Goal: Information Seeking & Learning: Check status

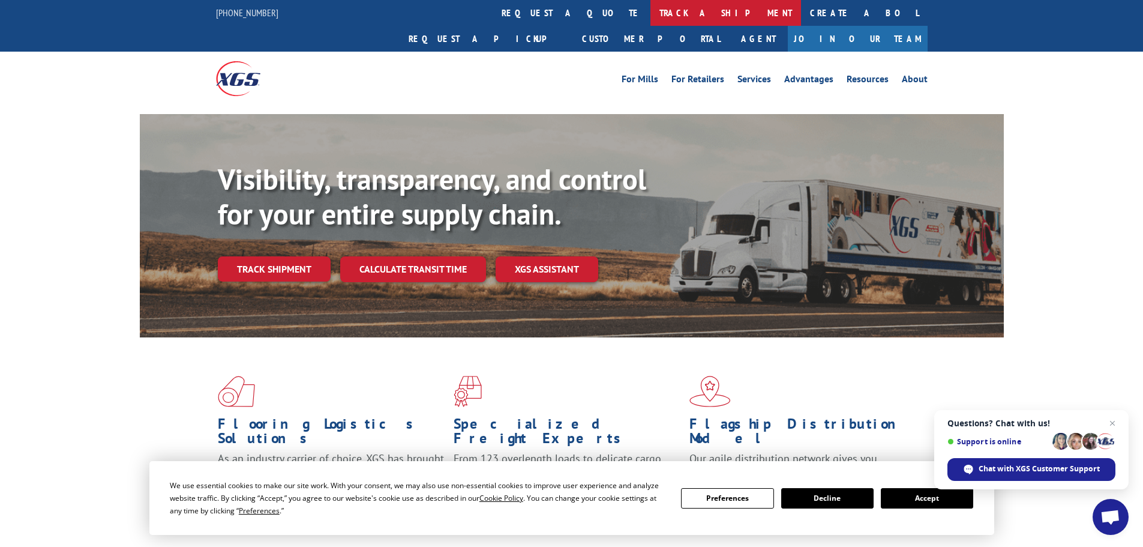
click at [650, 17] on link "track a shipment" at bounding box center [725, 13] width 151 height 26
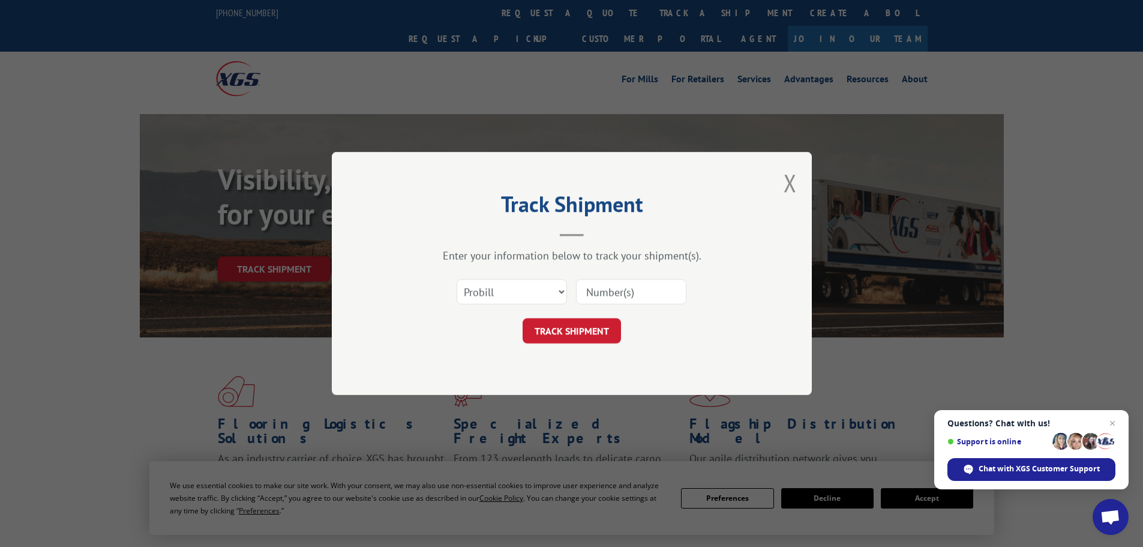
click at [593, 293] on input at bounding box center [631, 291] width 110 height 25
paste input "16331098"
type input "16331098"
click at [574, 324] on button "TRACK SHIPMENT" at bounding box center [572, 330] width 98 height 25
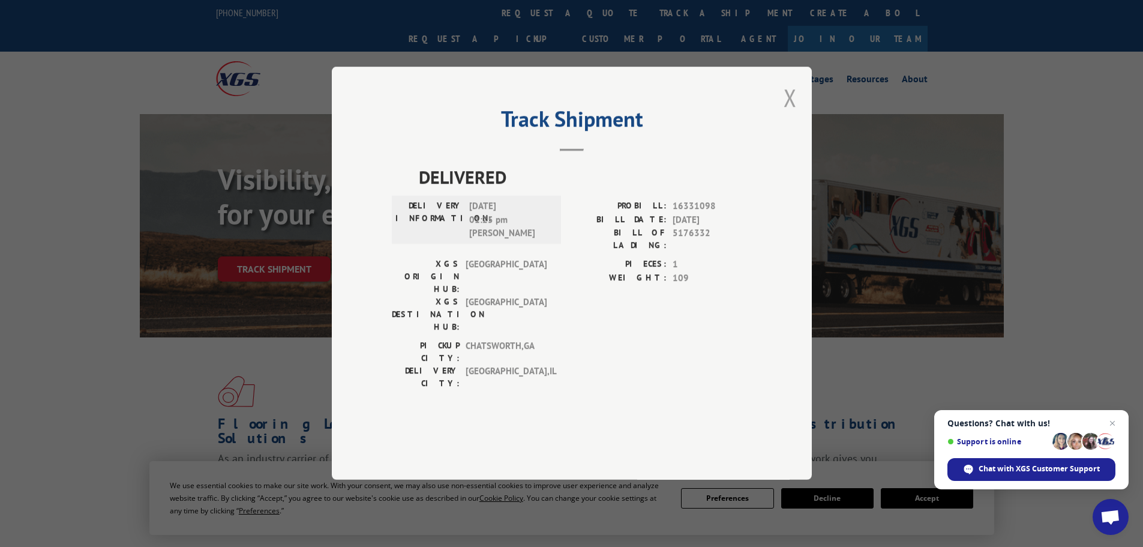
click at [791, 113] on button "Close modal" at bounding box center [790, 98] width 13 height 32
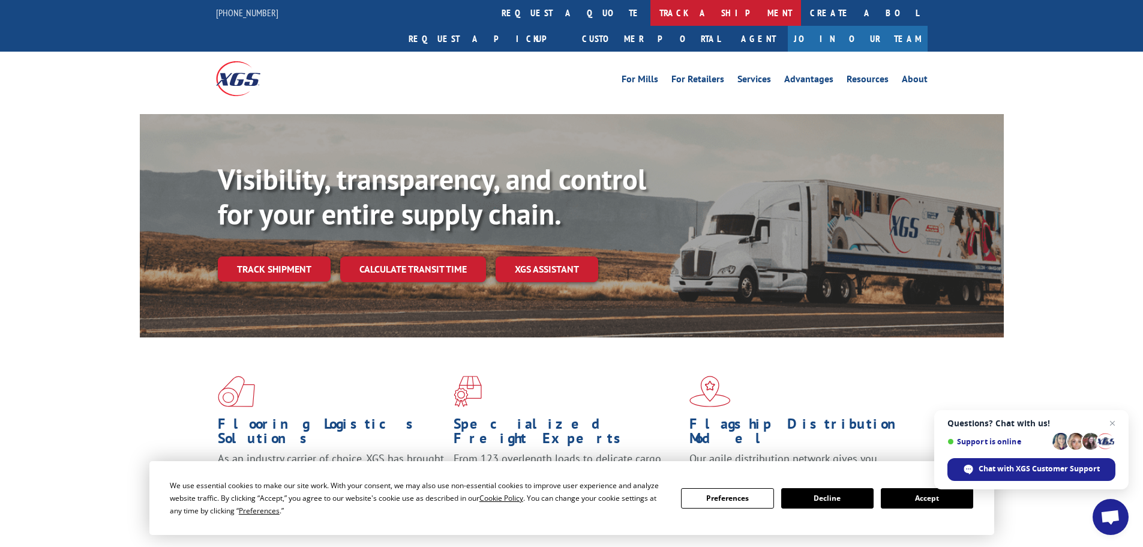
click at [650, 11] on link "track a shipment" at bounding box center [725, 13] width 151 height 26
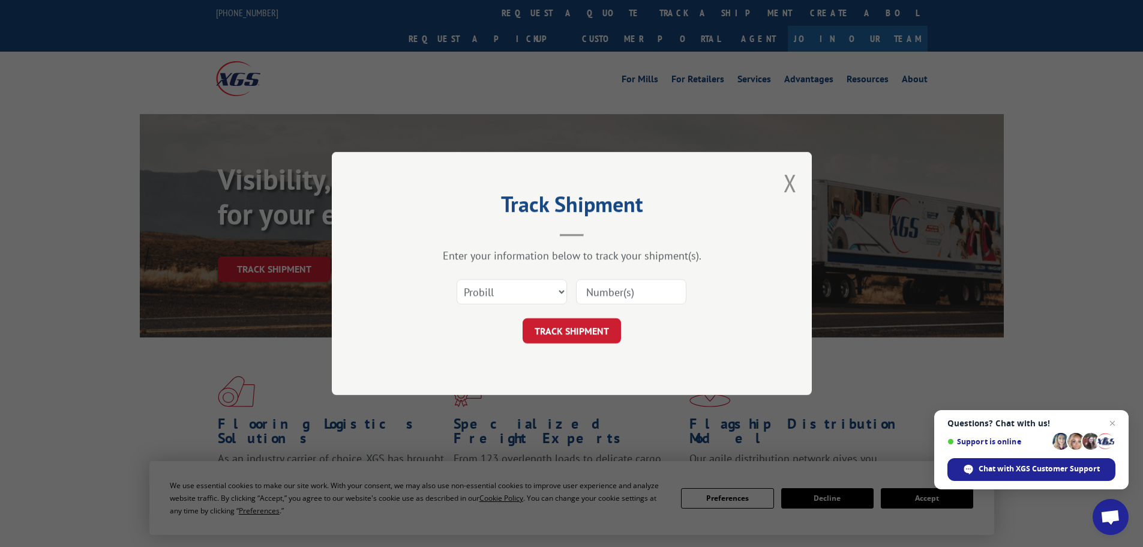
click at [596, 292] on input at bounding box center [631, 291] width 110 height 25
paste input "17521259"
type input "17521259"
click at [557, 325] on button "TRACK SHIPMENT" at bounding box center [572, 330] width 98 height 25
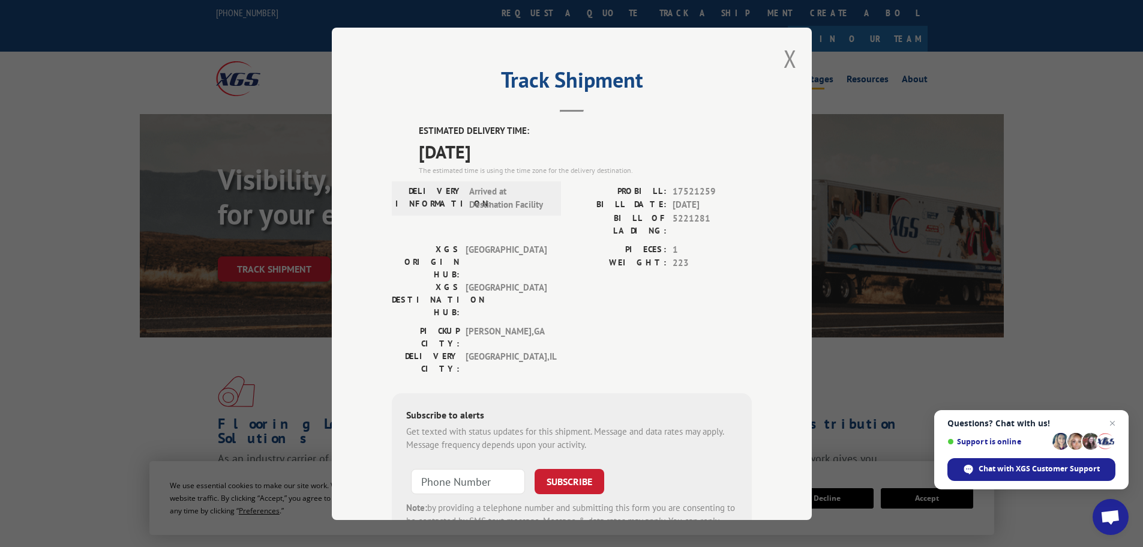
click at [784, 57] on button "Close modal" at bounding box center [790, 59] width 13 height 32
